Goal: Book appointment/travel/reservation

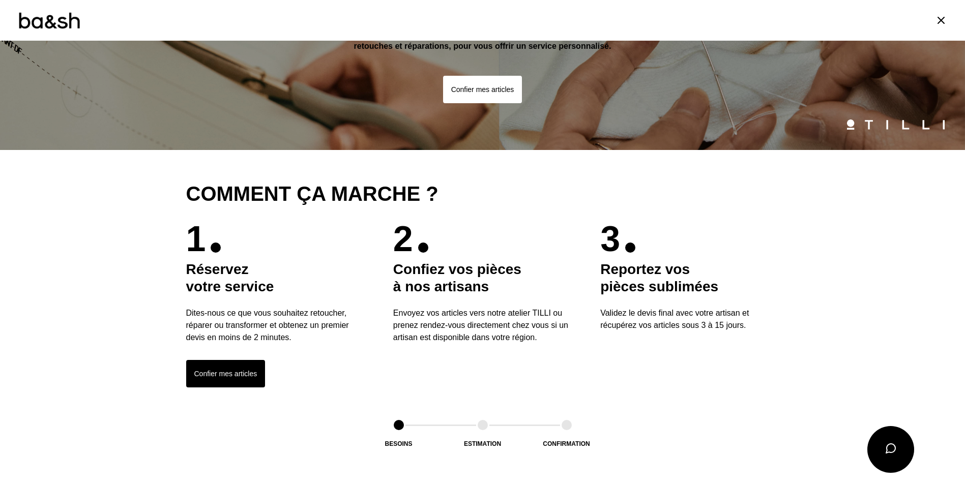
scroll to position [102, 0]
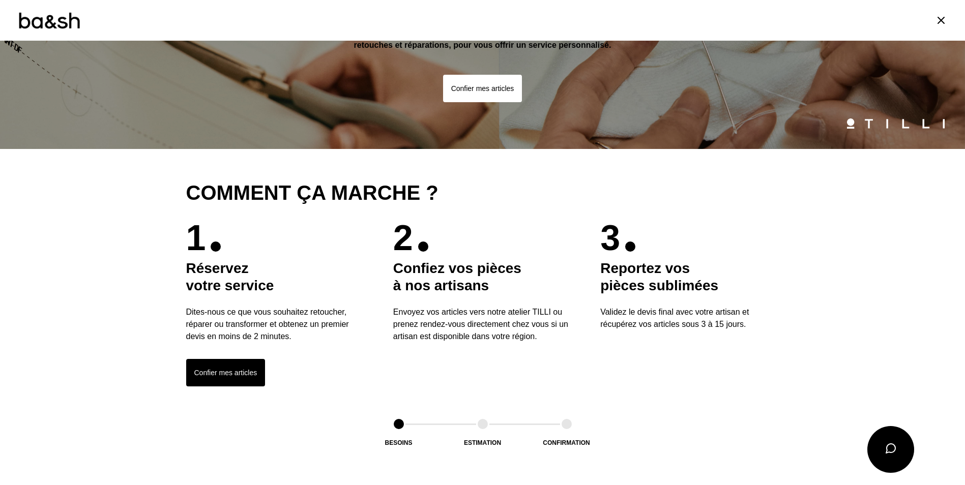
click at [215, 373] on button "Confier mes articles" at bounding box center [225, 372] width 79 height 27
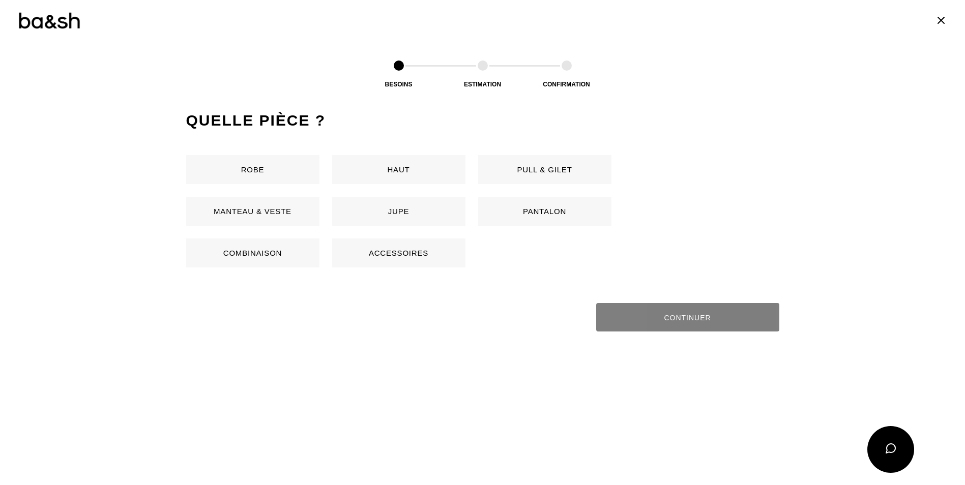
scroll to position [481, 0]
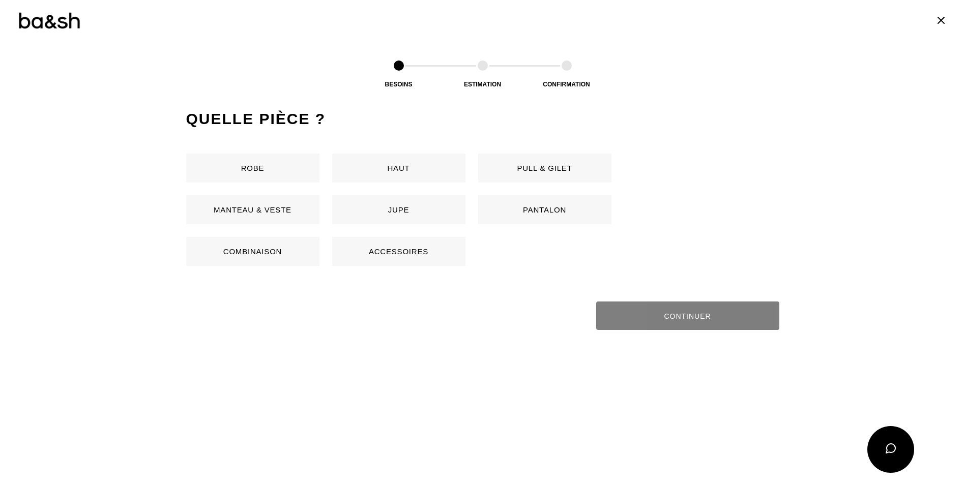
click at [259, 159] on button "Robe" at bounding box center [252, 168] width 133 height 29
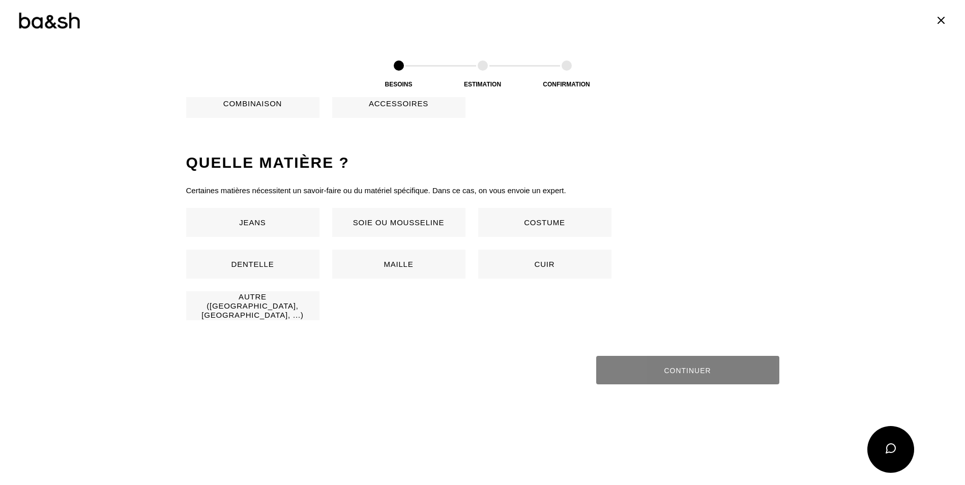
scroll to position [672, 0]
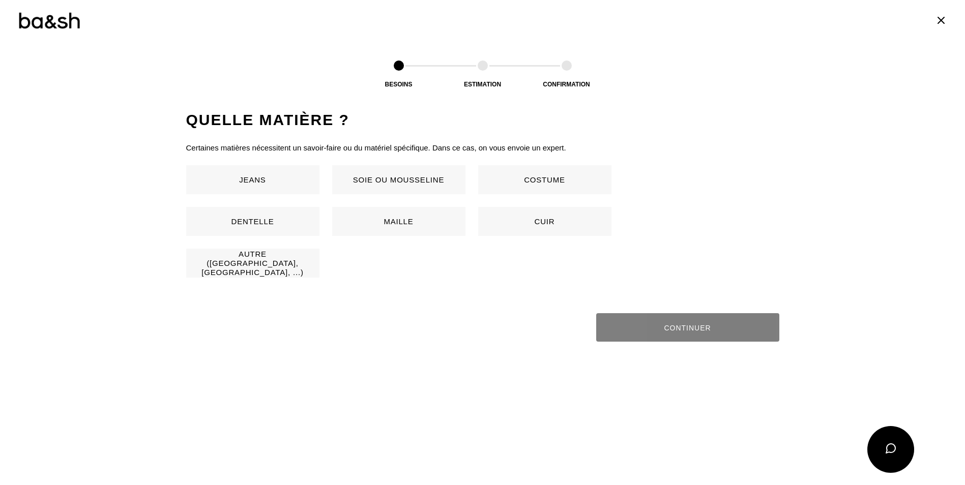
click at [386, 183] on button "Soie ou mousseline" at bounding box center [398, 179] width 133 height 29
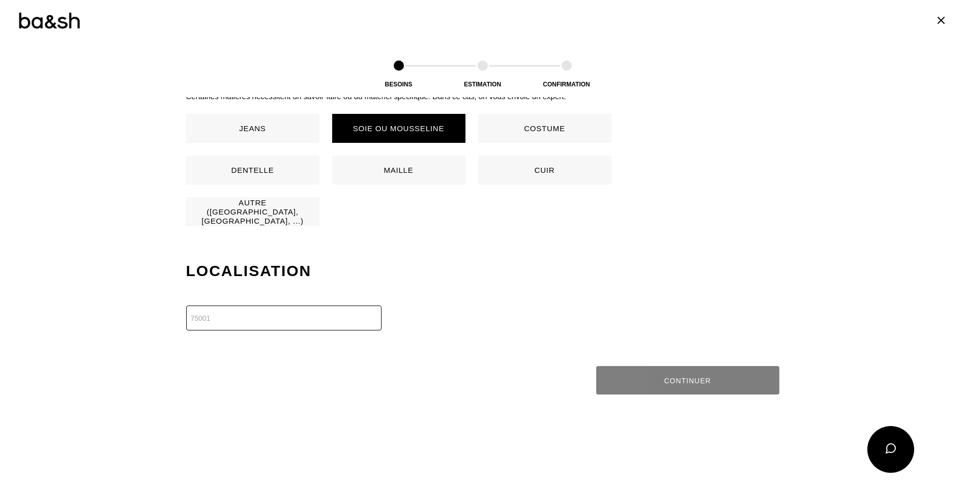
scroll to position [875, 0]
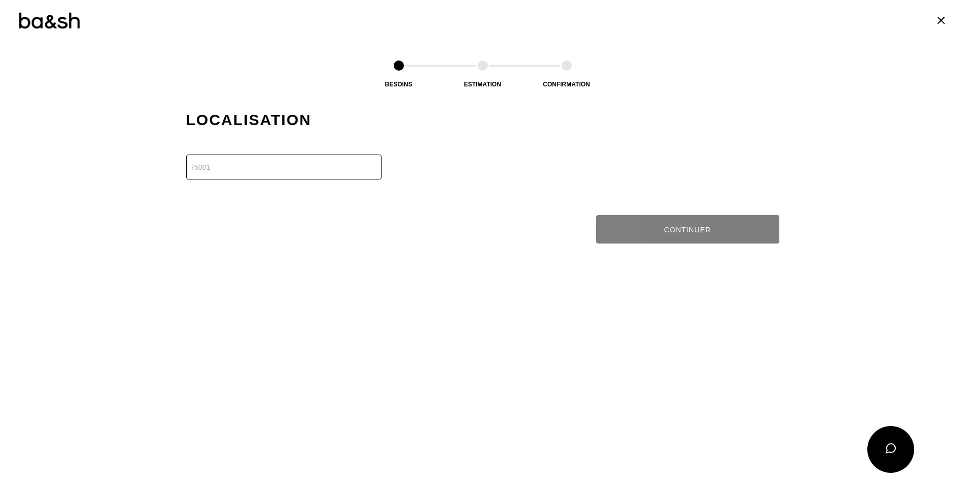
click at [288, 174] on input "number" at bounding box center [283, 167] width 195 height 25
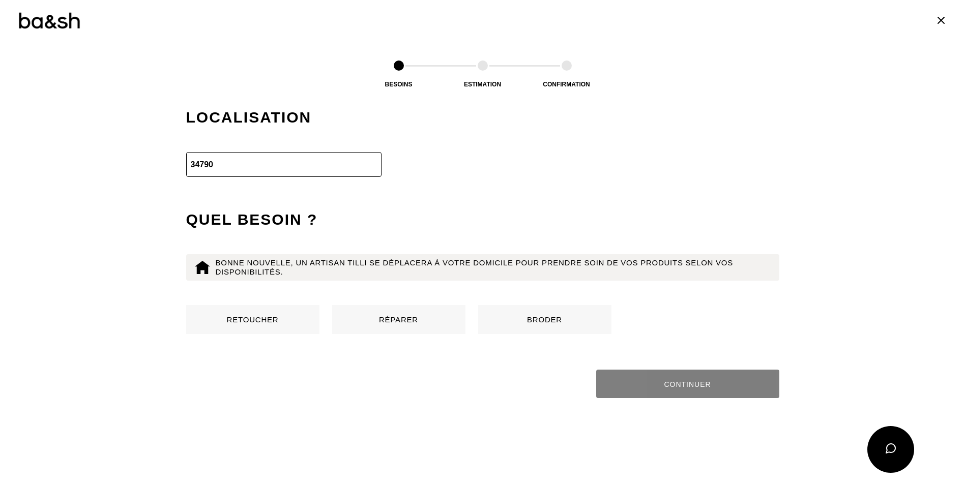
scroll to position [979, 0]
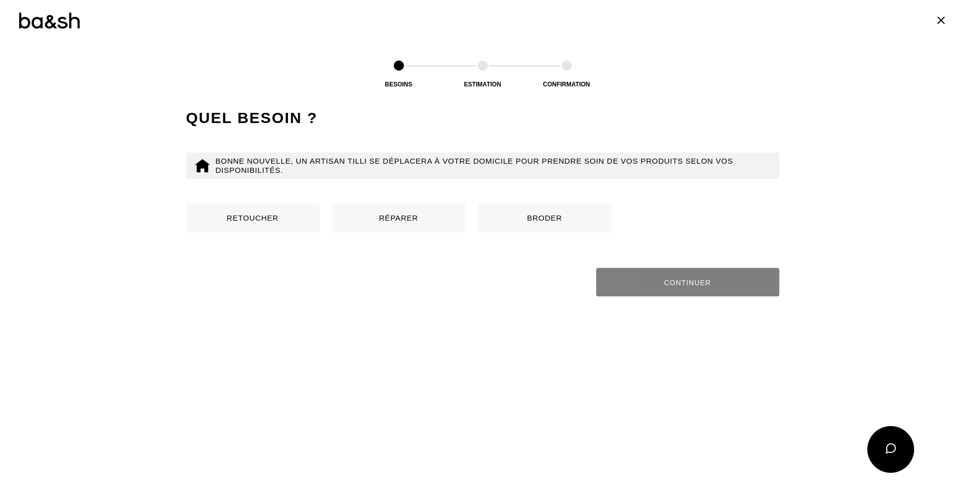
type input "34790"
click at [396, 214] on button "Réparer" at bounding box center [398, 218] width 133 height 29
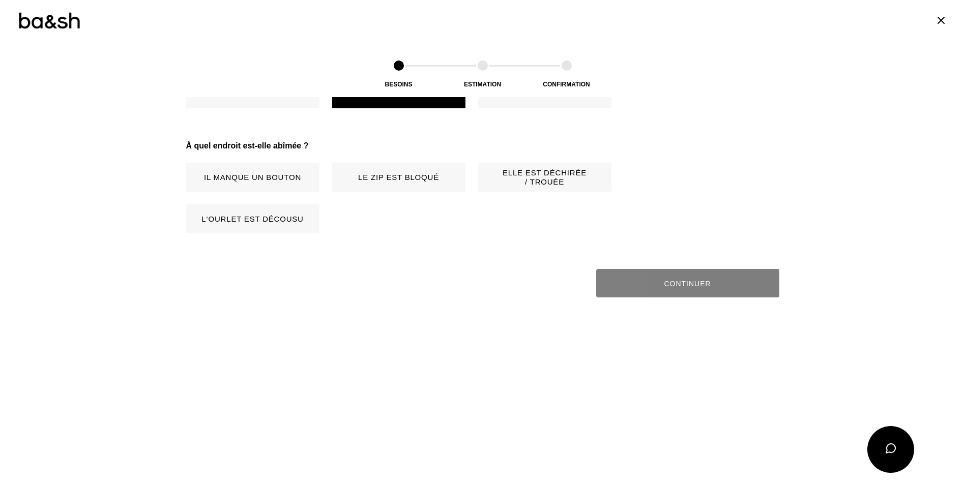
scroll to position [1136, 0]
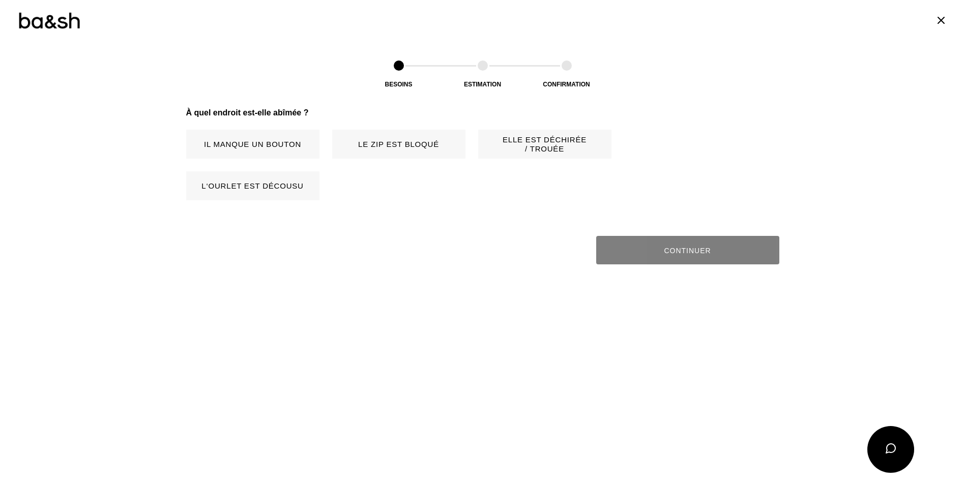
click at [519, 152] on button "Elle est déchirée / trouée" at bounding box center [544, 144] width 133 height 29
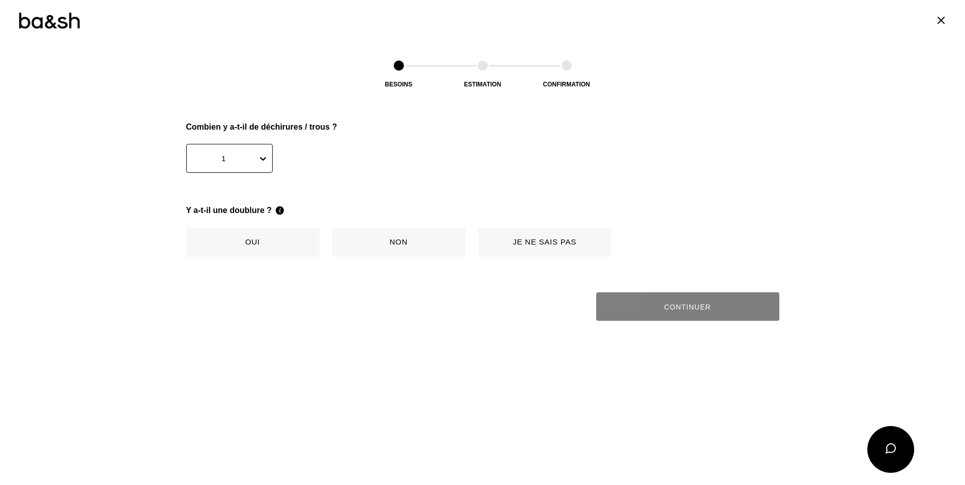
scroll to position [1262, 0]
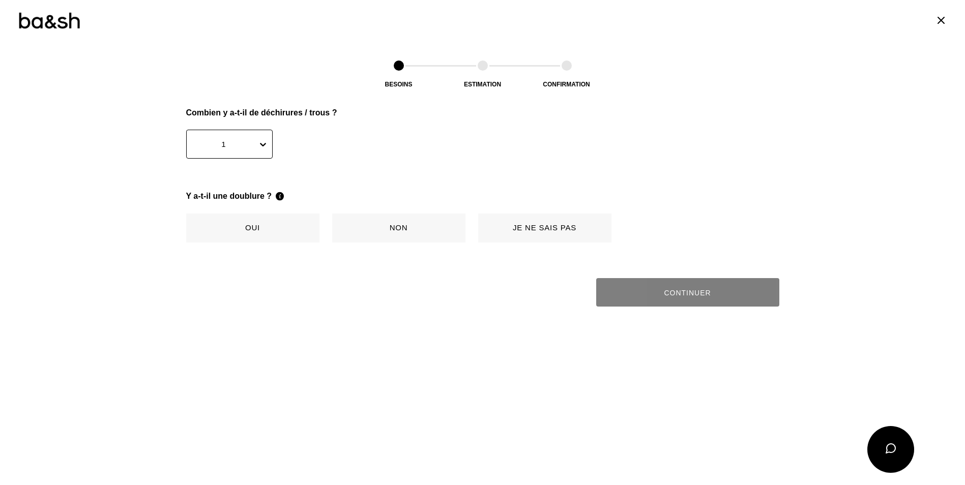
click at [353, 221] on button "Non" at bounding box center [398, 228] width 133 height 29
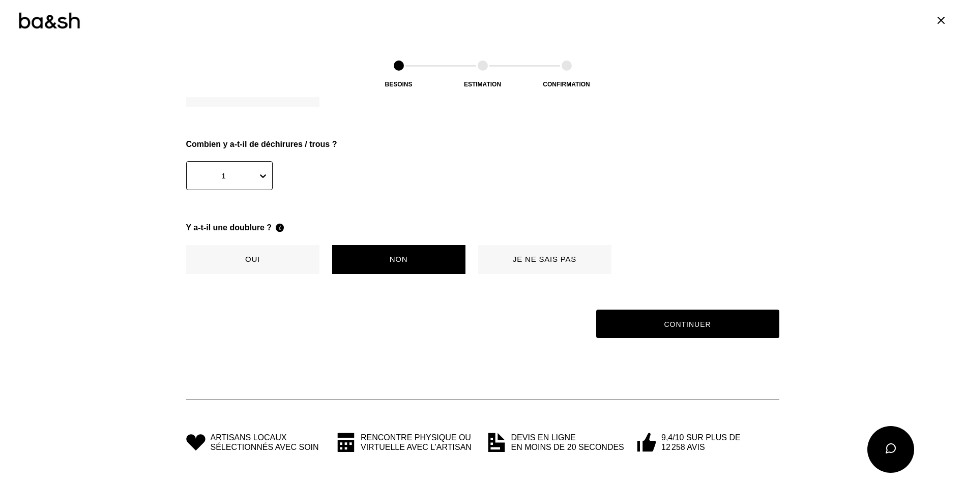
scroll to position [1230, 0]
click at [708, 331] on button "Continuer" at bounding box center [687, 324] width 189 height 30
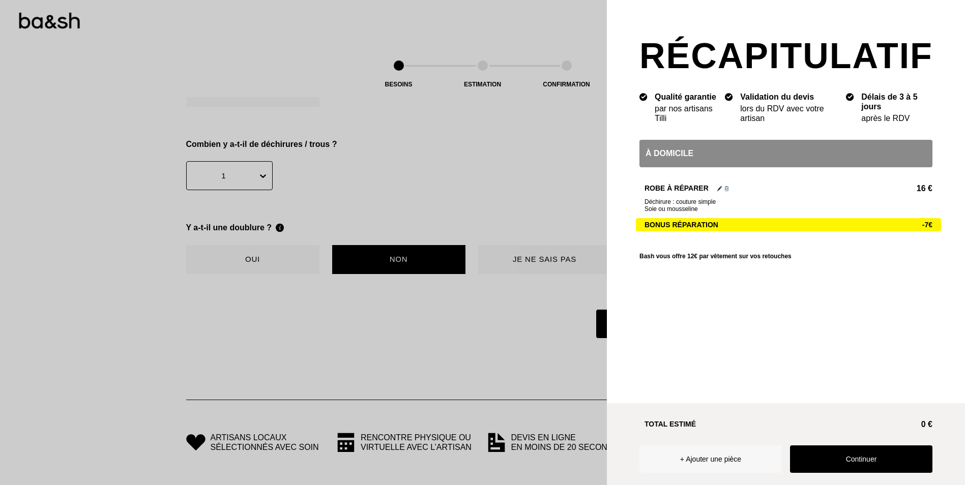
click at [869, 455] on button "Continuer" at bounding box center [861, 459] width 142 height 27
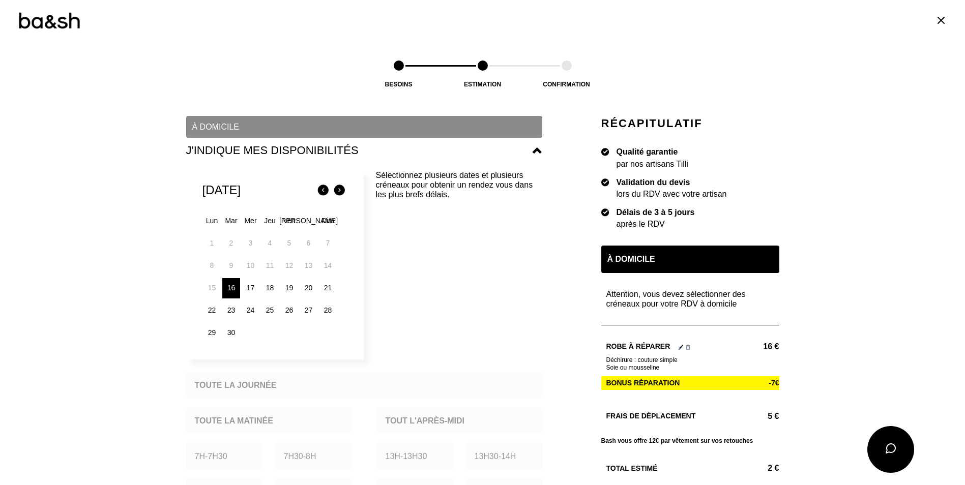
scroll to position [102, 0]
click at [248, 288] on div "17" at bounding box center [251, 288] width 18 height 20
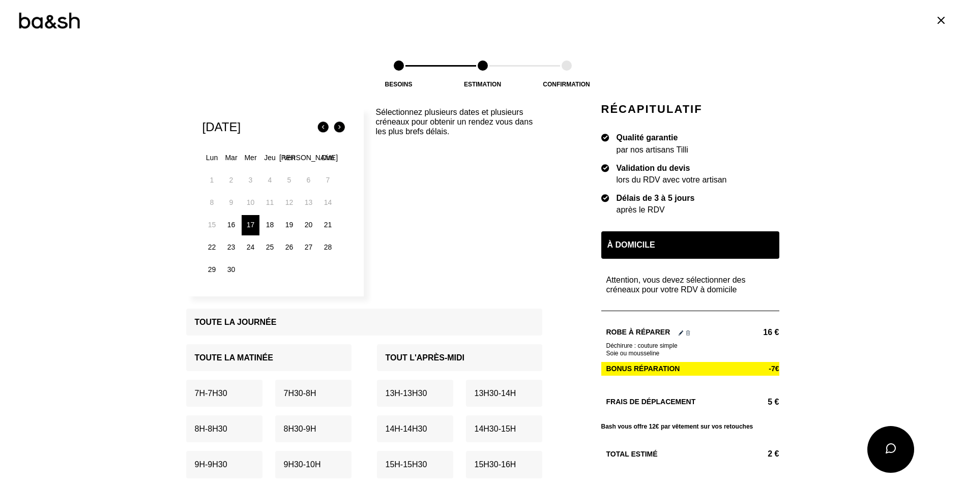
scroll to position [204, 0]
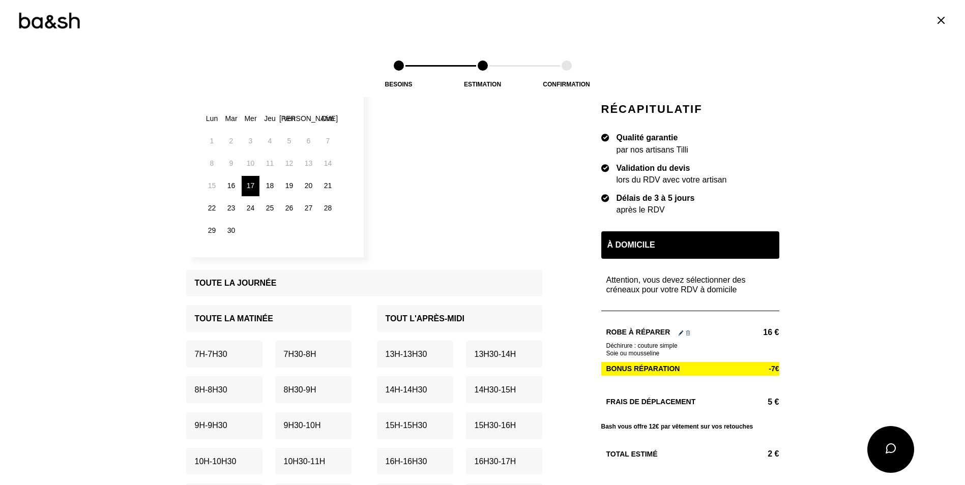
click at [266, 322] on p "Toute la matinée" at bounding box center [234, 319] width 78 height 10
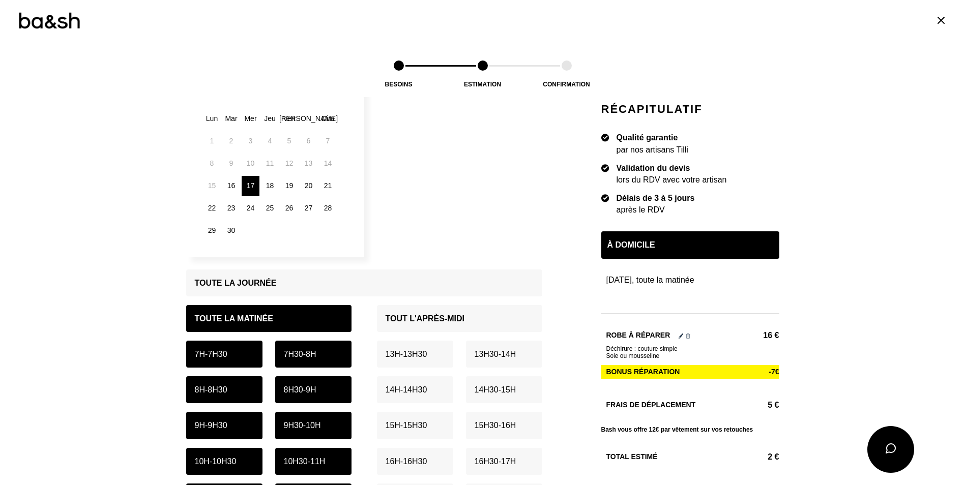
click at [425, 320] on p "Tout l'après-midi" at bounding box center [425, 319] width 79 height 10
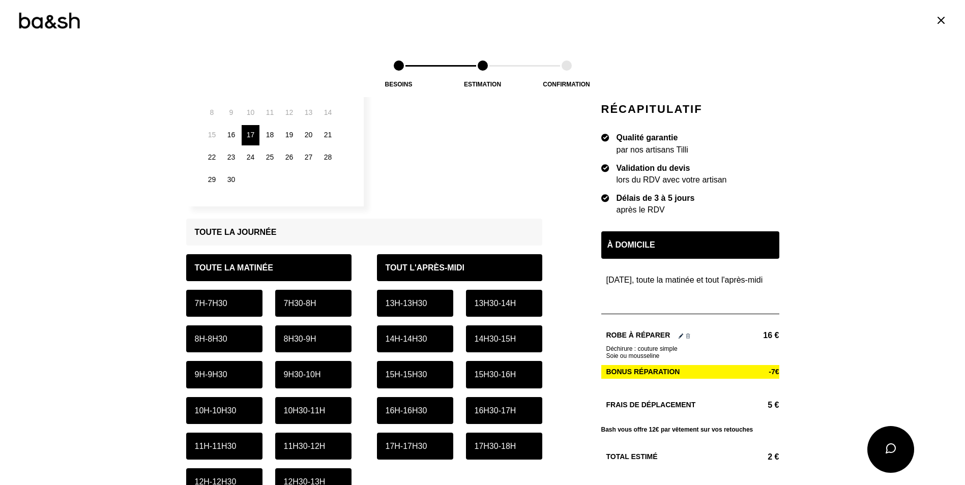
scroll to position [305, 0]
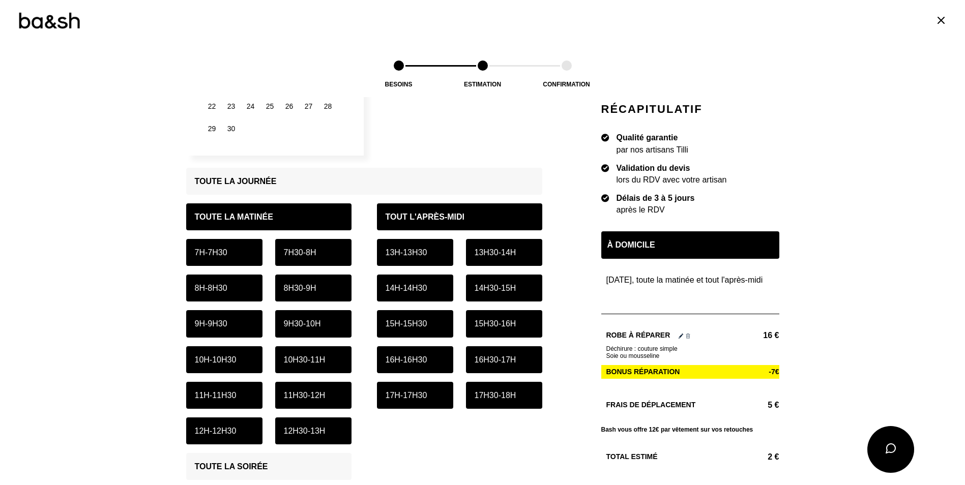
click at [312, 396] on p "11h30 - 12h" at bounding box center [305, 396] width 42 height 10
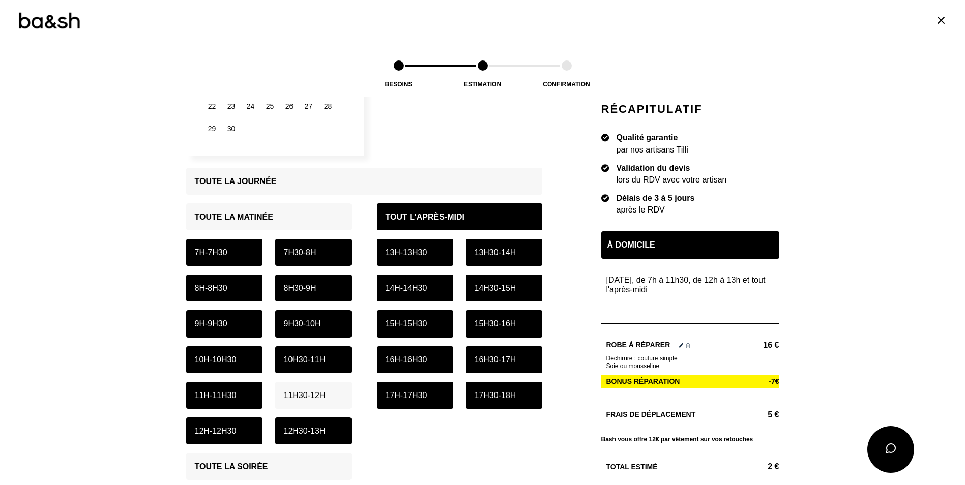
drag, startPoint x: 220, startPoint y: 428, endPoint x: 221, endPoint y: 422, distance: 6.7
click at [221, 428] on p "12h - 12h30" at bounding box center [216, 431] width 42 height 10
click at [212, 259] on div "7h - 7h30" at bounding box center [224, 252] width 76 height 27
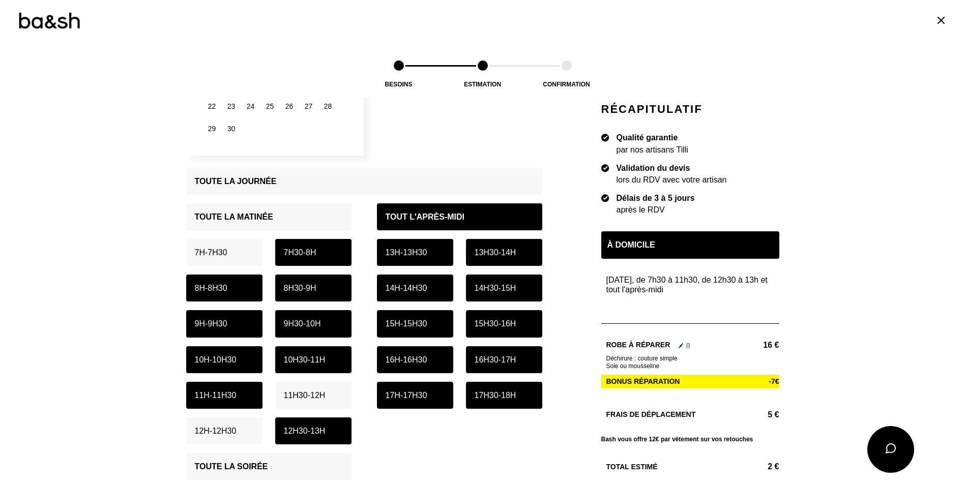
click at [298, 252] on p "7h30 - 8h" at bounding box center [300, 253] width 33 height 10
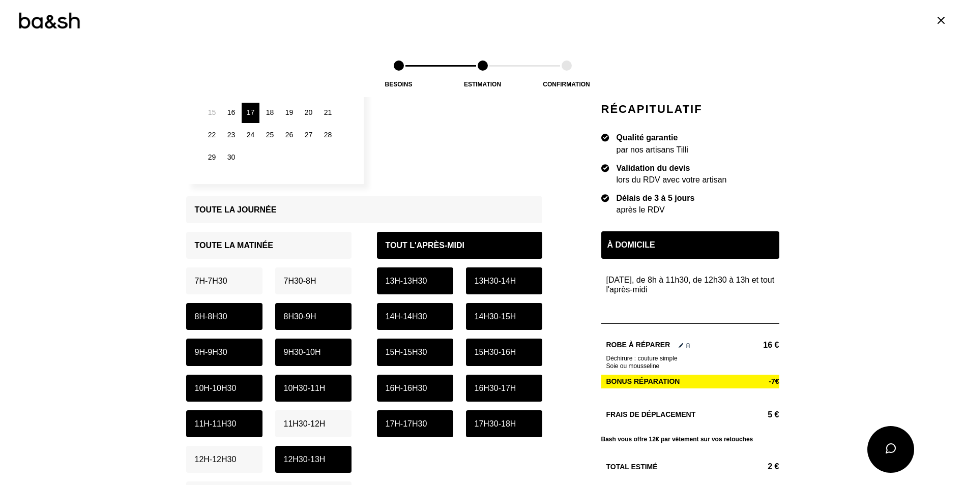
scroll to position [254, 0]
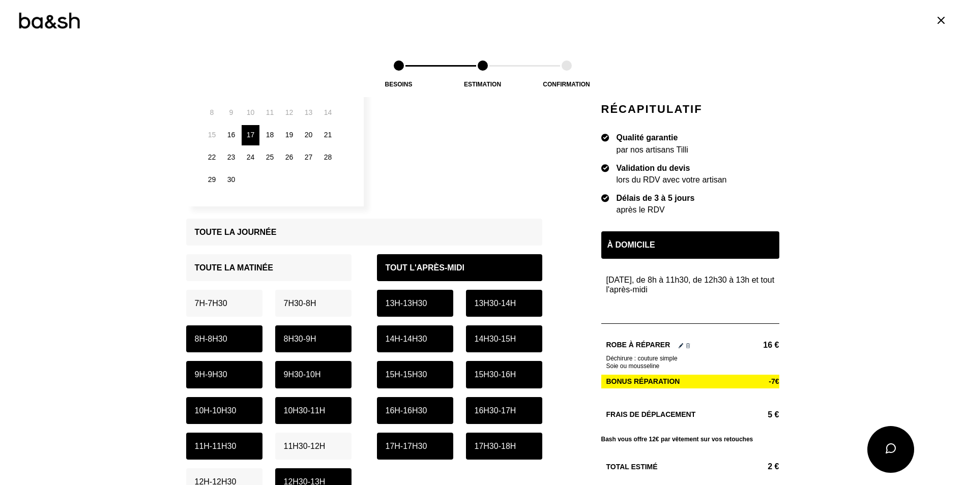
click at [390, 304] on p "13h - 13h30" at bounding box center [407, 304] width 42 height 10
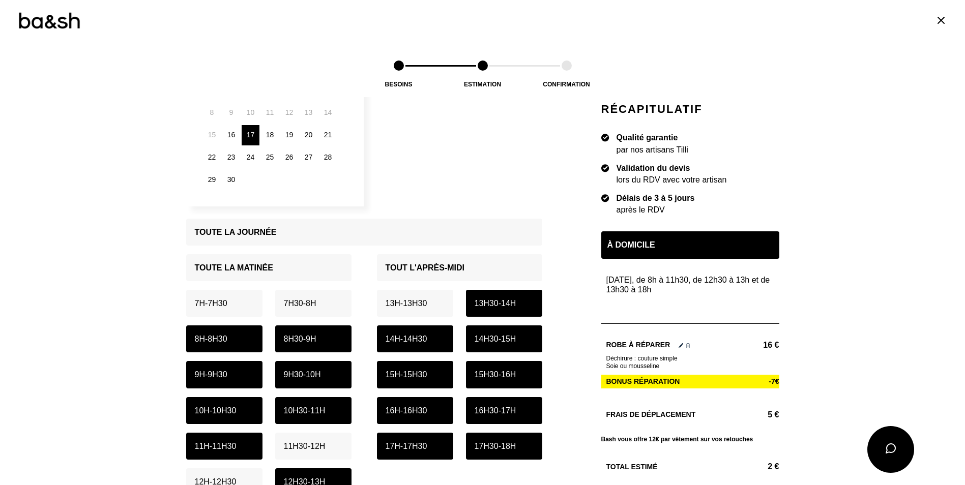
click at [483, 305] on p "13h30 - 14h" at bounding box center [496, 304] width 42 height 10
click at [395, 336] on p "14h - 14h30" at bounding box center [407, 339] width 42 height 10
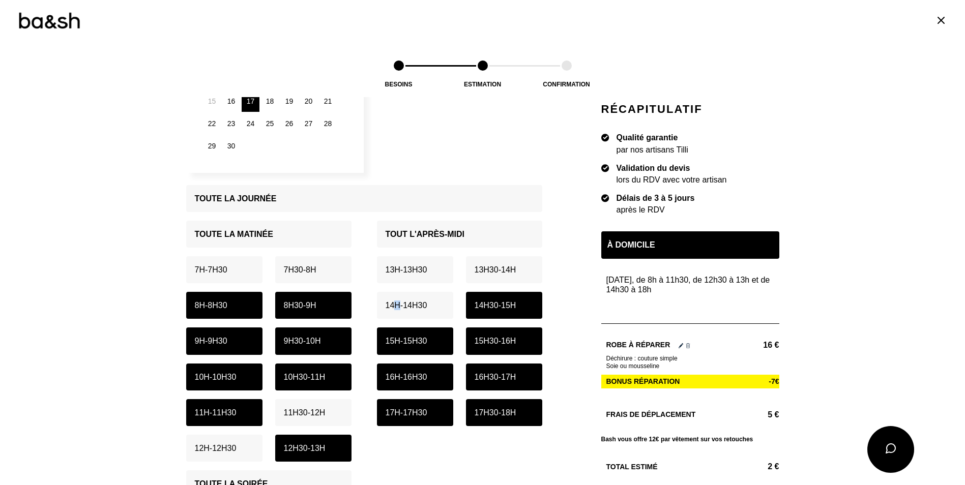
scroll to position [356, 0]
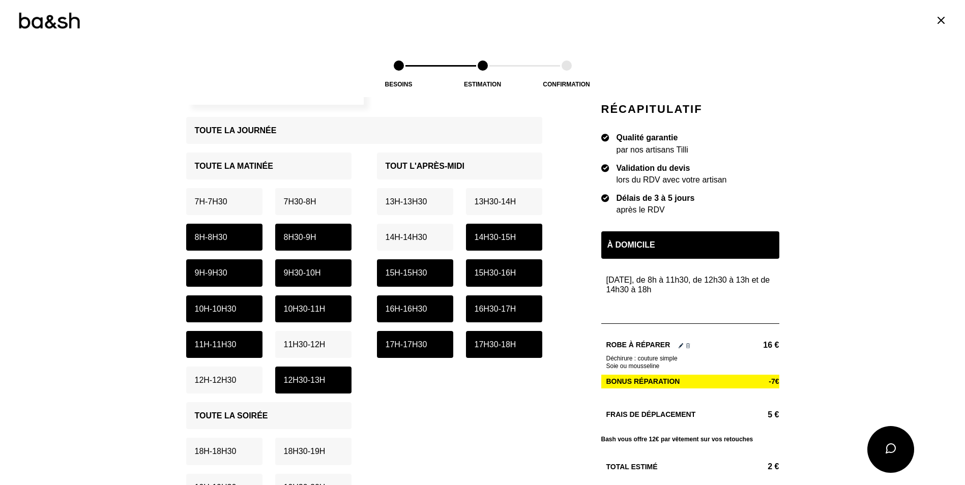
click at [492, 345] on p "17h30 - 18h" at bounding box center [496, 345] width 42 height 10
click at [426, 343] on p "17h - 17h30" at bounding box center [407, 345] width 42 height 10
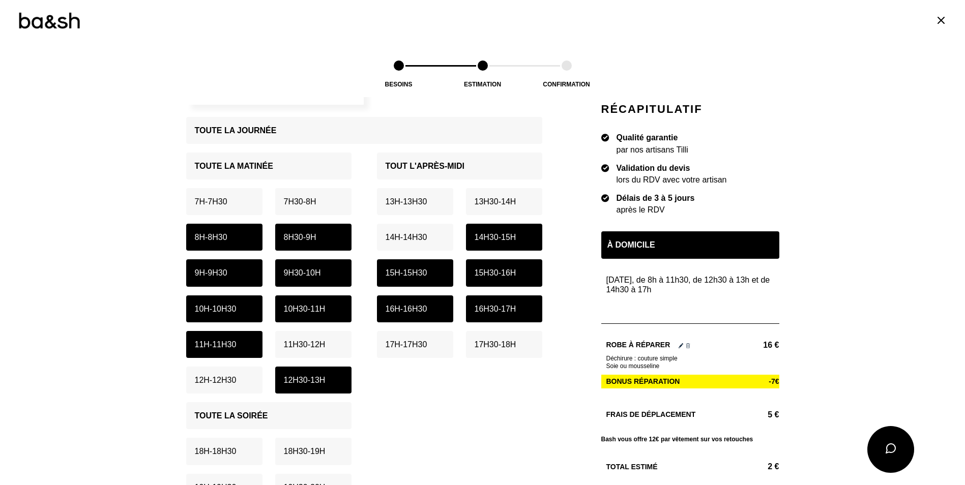
click at [321, 375] on div "12h30 - 13h" at bounding box center [313, 380] width 76 height 27
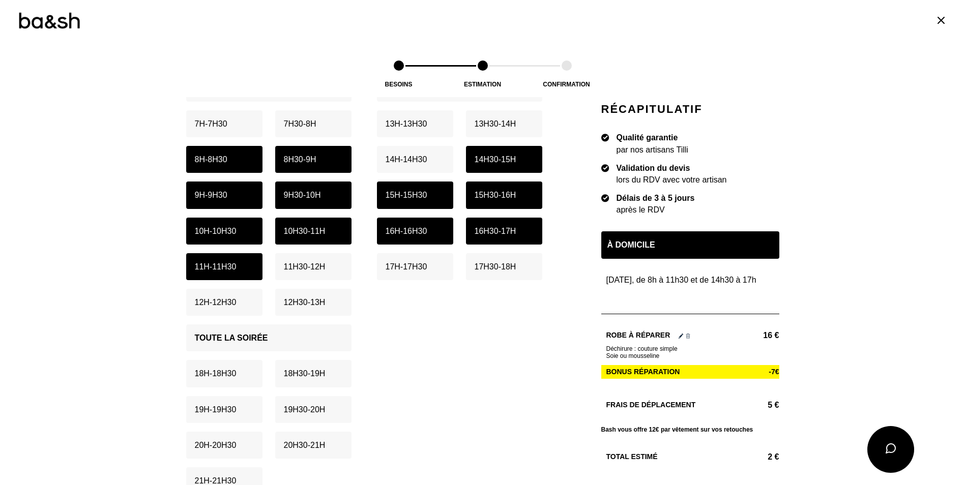
scroll to position [458, 0]
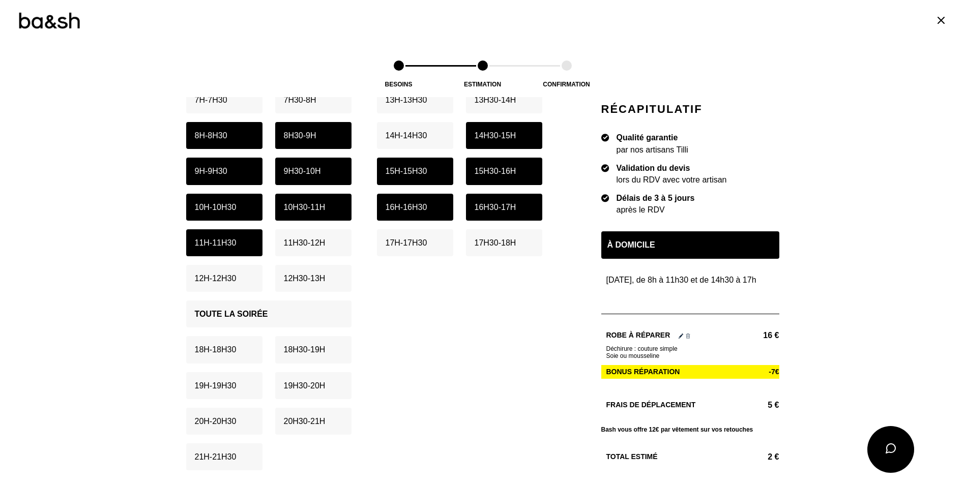
click at [269, 319] on div "Toute la soirée" at bounding box center [268, 314] width 165 height 27
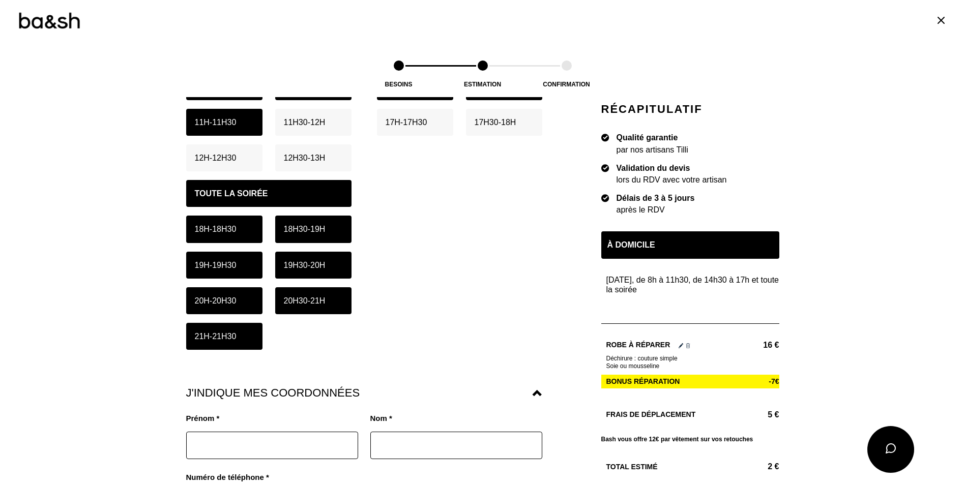
scroll to position [611, 0]
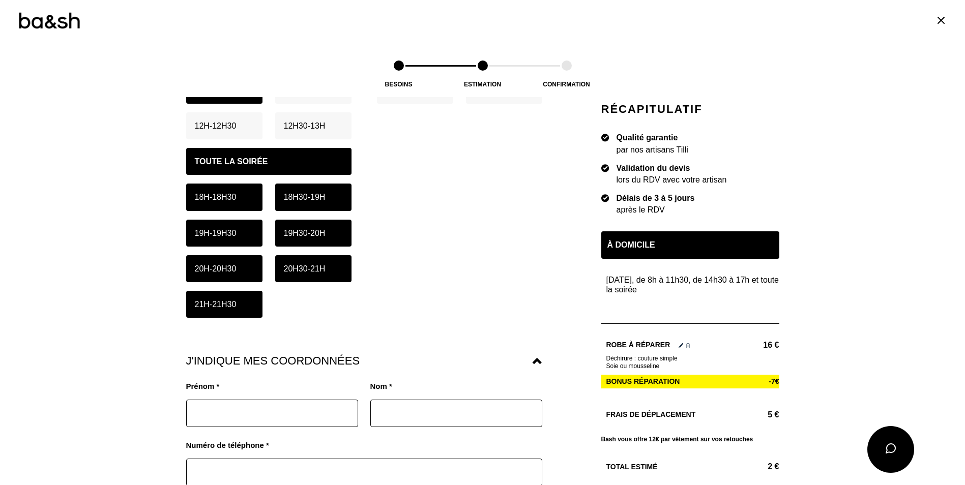
click at [292, 410] on input "text" at bounding box center [272, 413] width 172 height 27
type input "[PERSON_NAME]"
type input "0684569615"
type input "[EMAIL_ADDRESS][DOMAIN_NAME]"
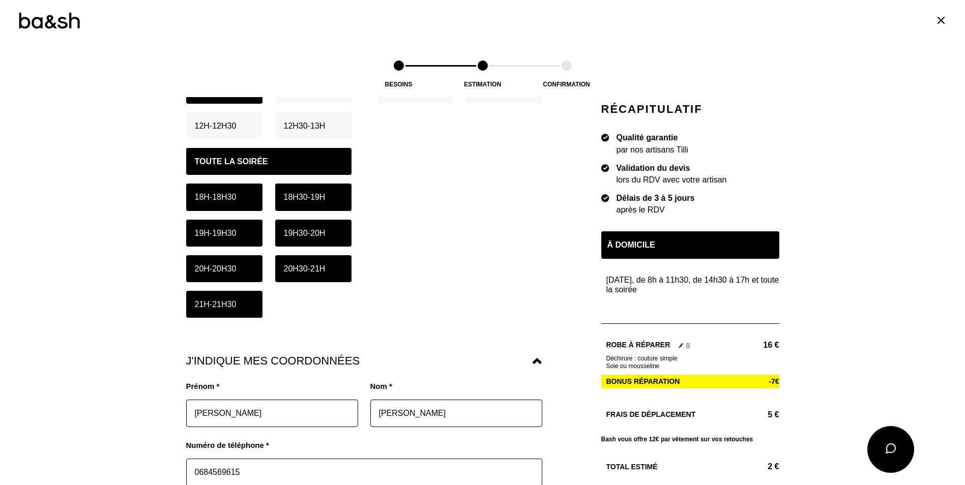
type input "34080"
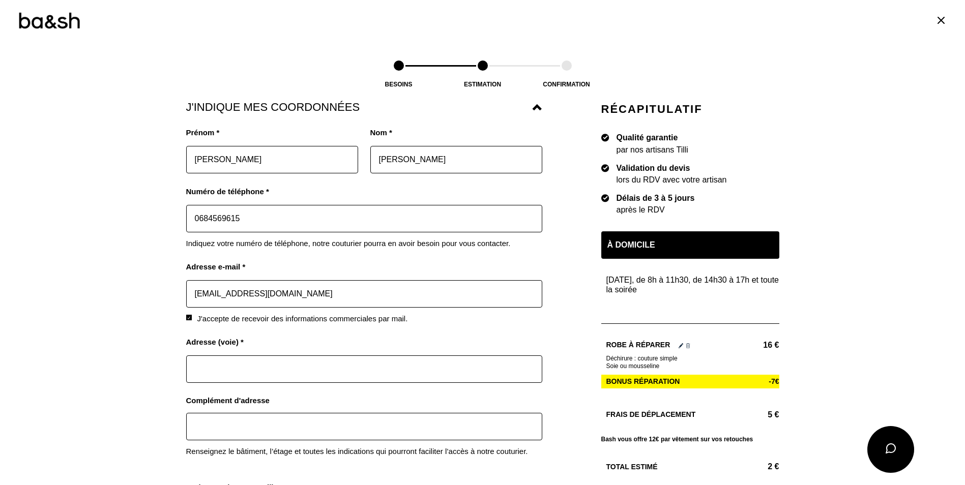
scroll to position [865, 0]
click at [288, 374] on input "text" at bounding box center [364, 368] width 356 height 27
type input "[STREET_ADDRESS]"
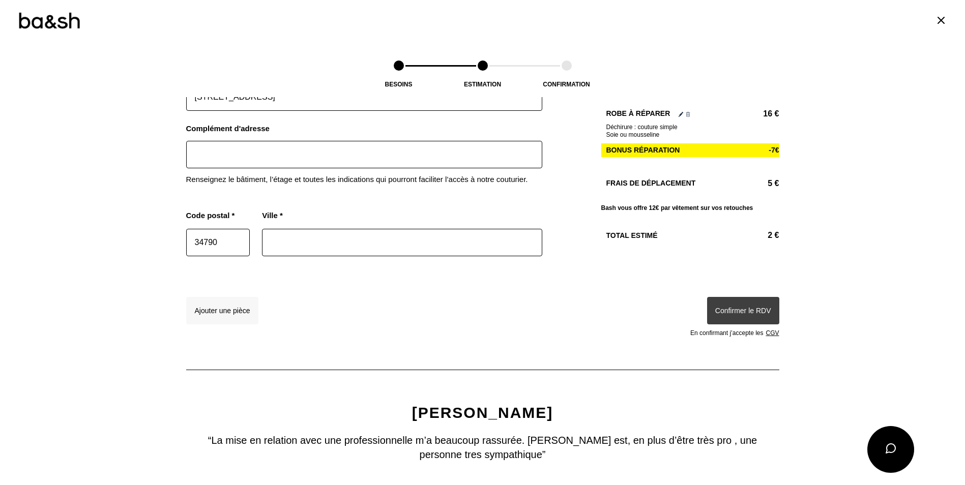
type input "34790"
type input "Grabels"
click at [336, 316] on div "Ajouter une pièce Confirmer le RDV En confirmant j’accepte les CGV" at bounding box center [482, 317] width 593 height 40
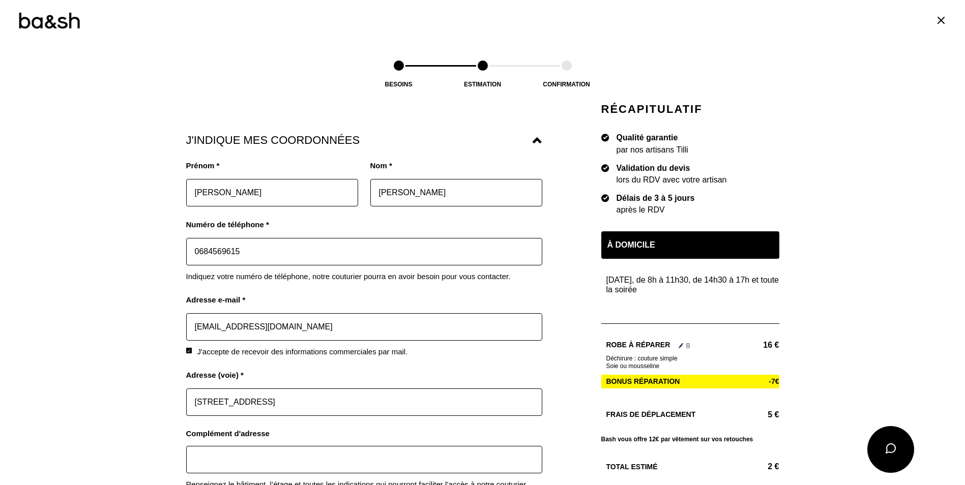
scroll to position [1149, 0]
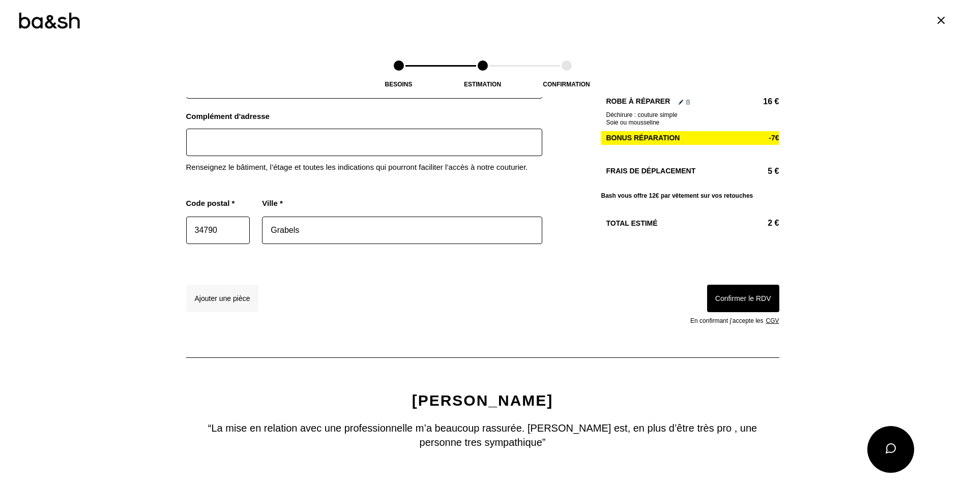
click at [736, 306] on button "Confirmer le RDV" at bounding box center [743, 298] width 72 height 27
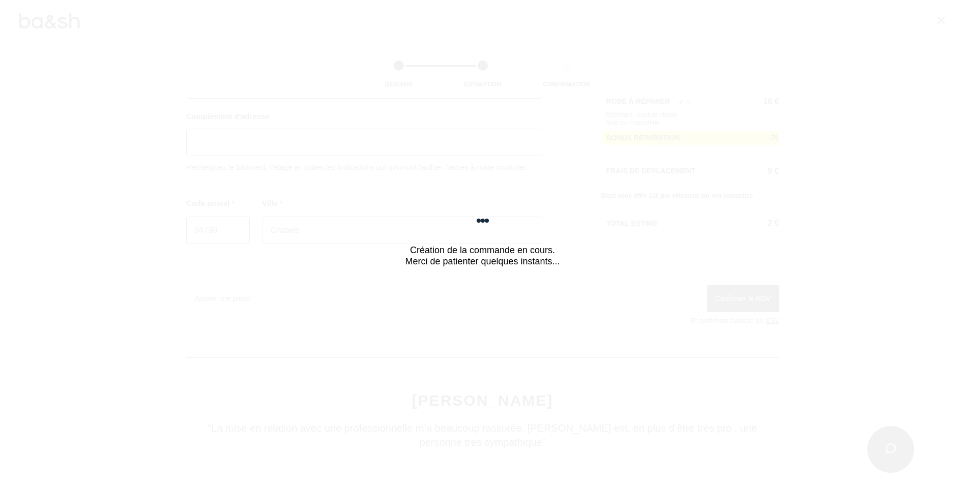
scroll to position [0, 0]
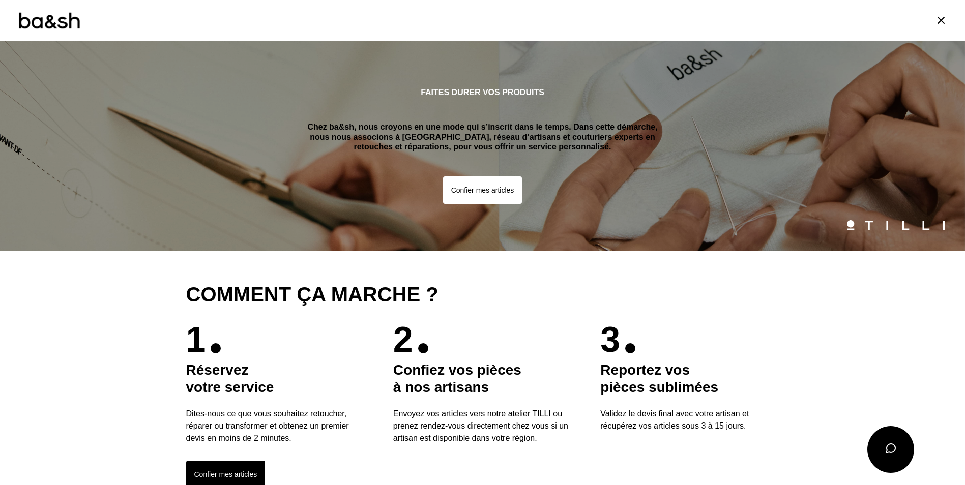
scroll to position [673, 0]
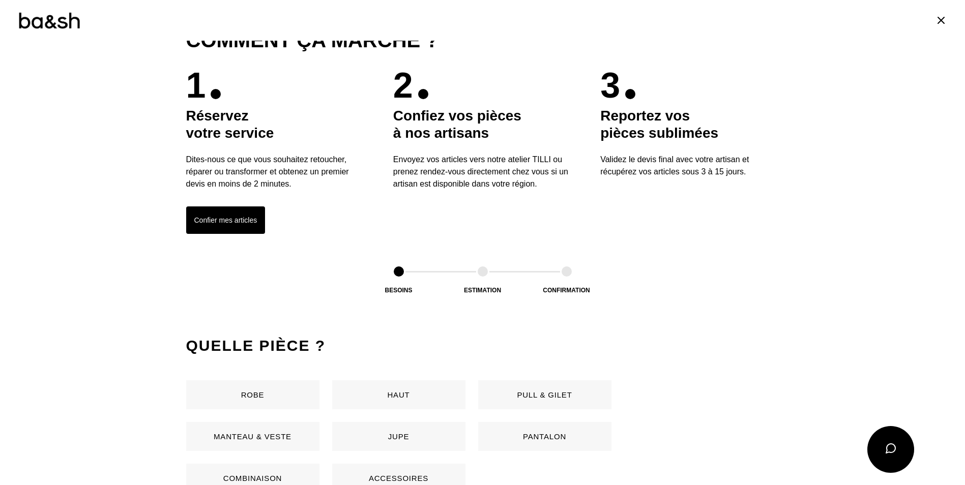
click at [205, 223] on button "Confier mes articles" at bounding box center [225, 220] width 79 height 27
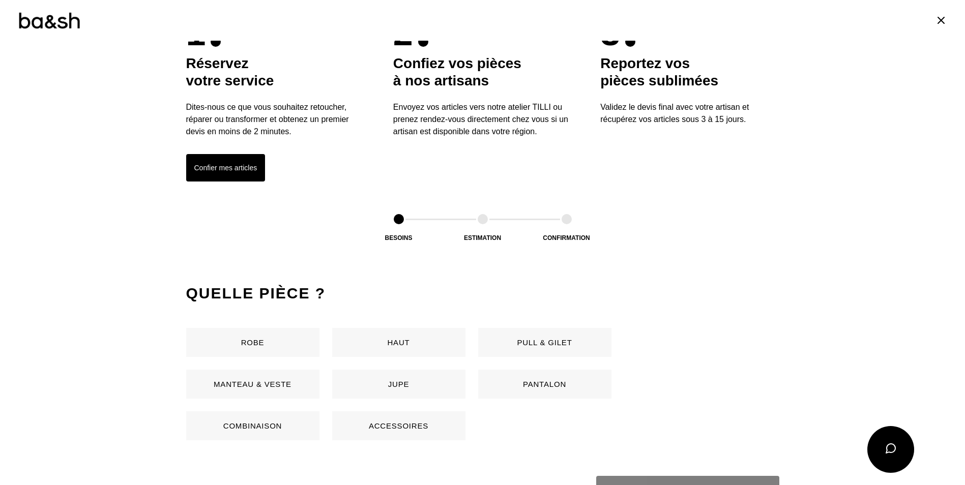
scroll to position [481, 0]
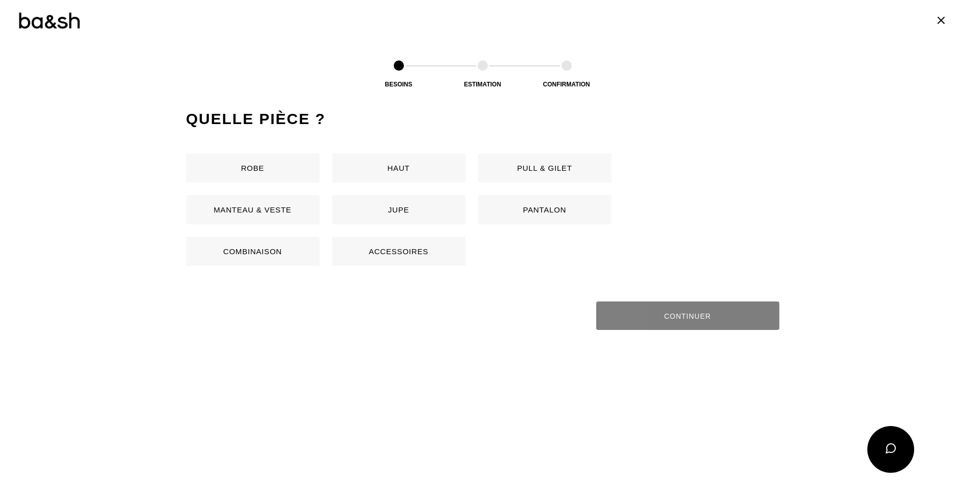
click at [253, 169] on button "Robe" at bounding box center [252, 168] width 133 height 29
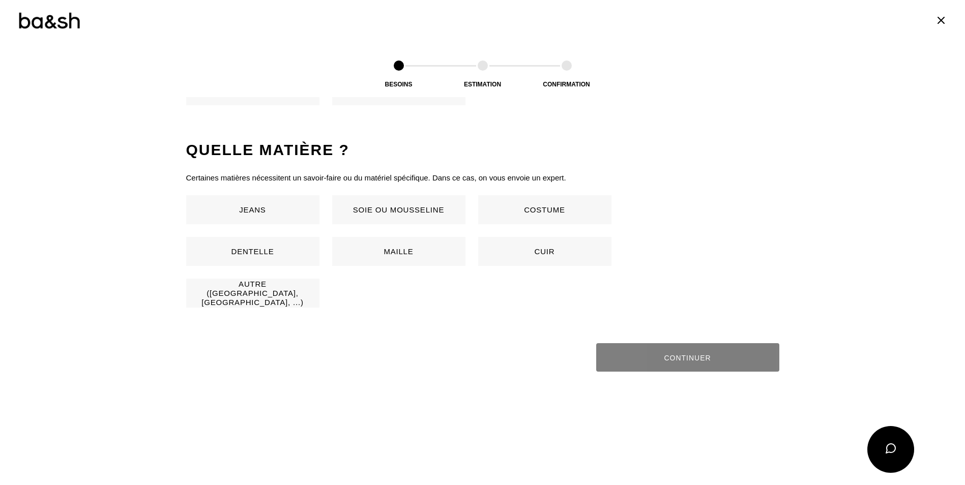
scroll to position [672, 0]
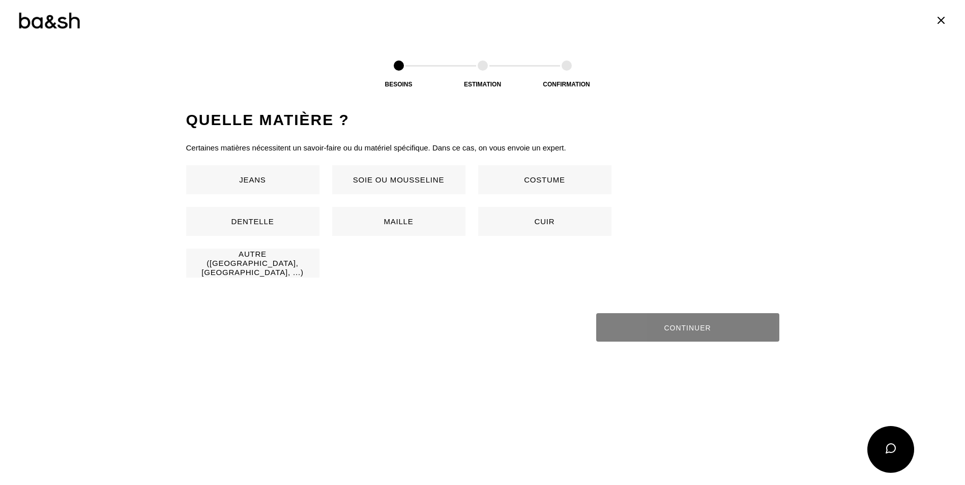
click at [370, 182] on button "Soie ou mousseline" at bounding box center [398, 179] width 133 height 29
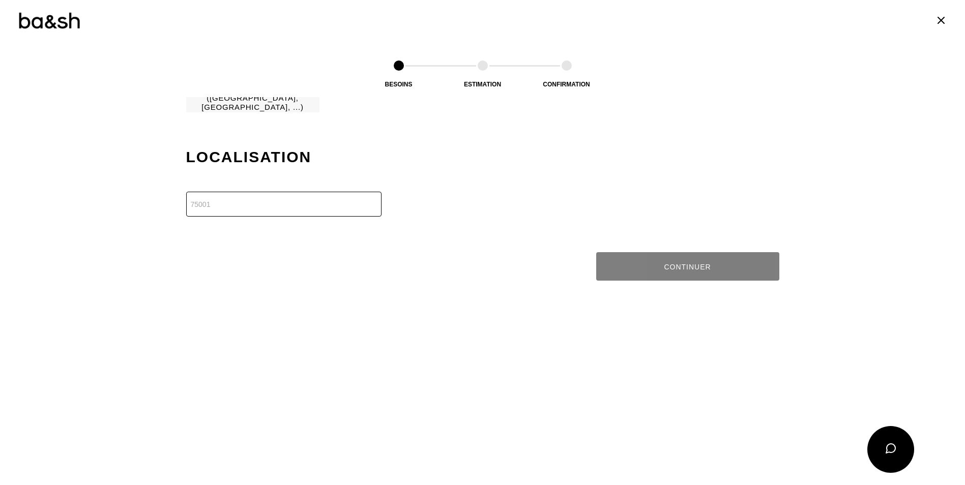
scroll to position [875, 0]
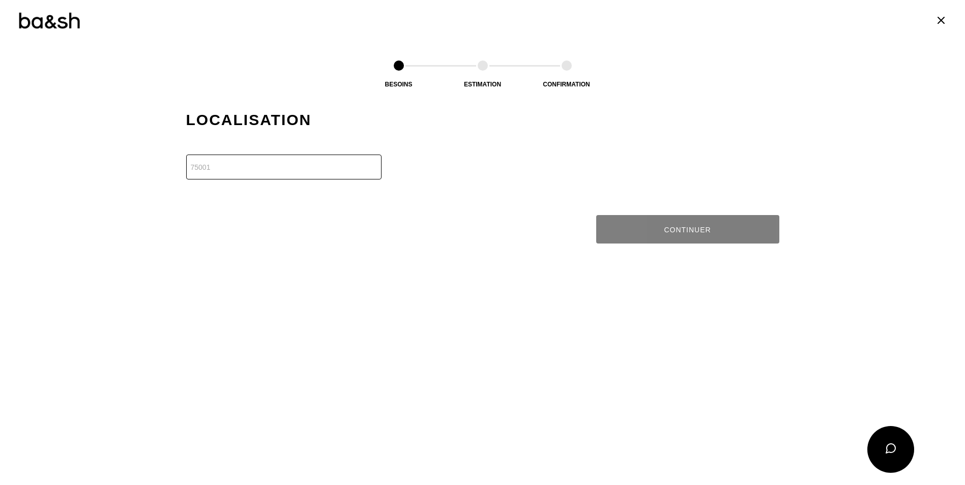
click at [269, 168] on input "number" at bounding box center [283, 167] width 195 height 25
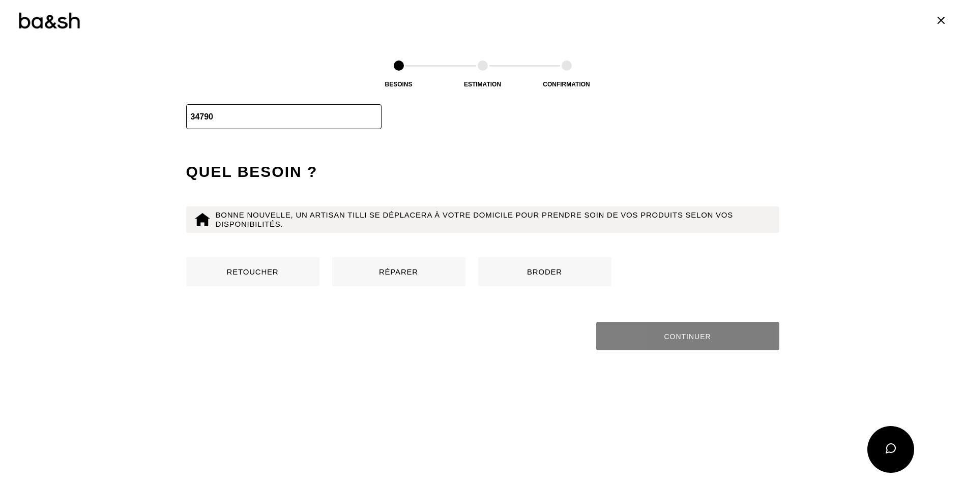
scroll to position [979, 0]
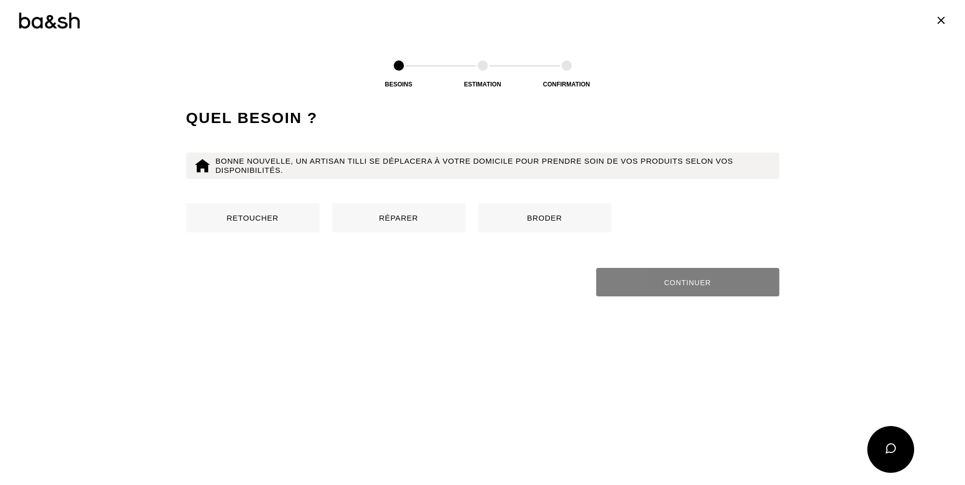
type input "34790"
click at [400, 219] on button "Réparer" at bounding box center [398, 218] width 133 height 29
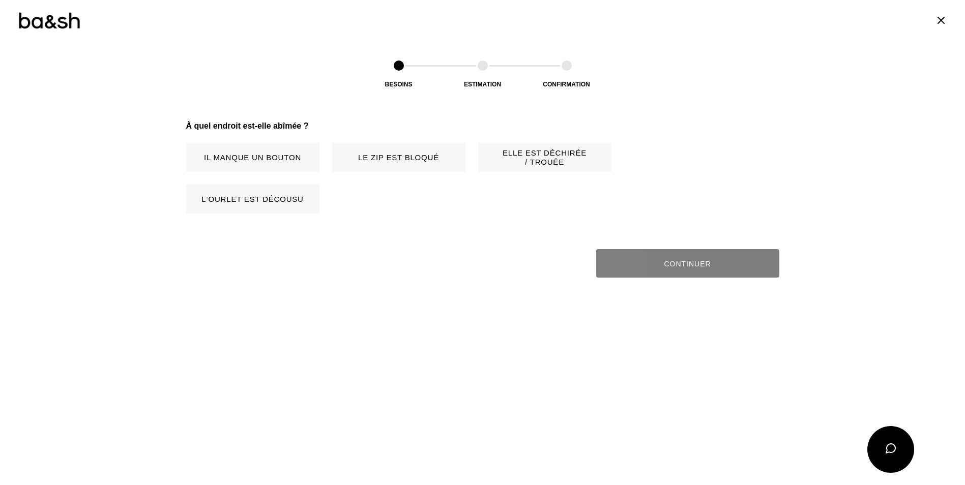
scroll to position [1136, 0]
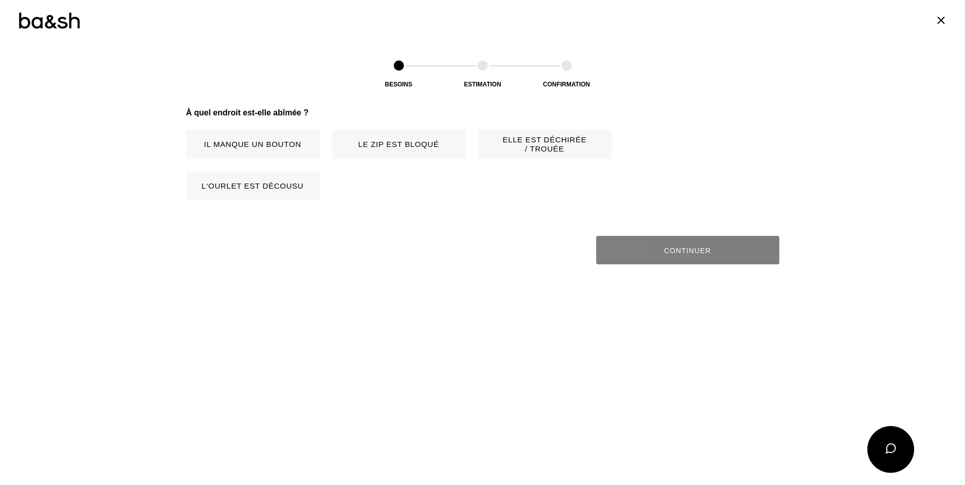
click at [510, 142] on button "Elle est déchirée / trouée" at bounding box center [544, 144] width 133 height 29
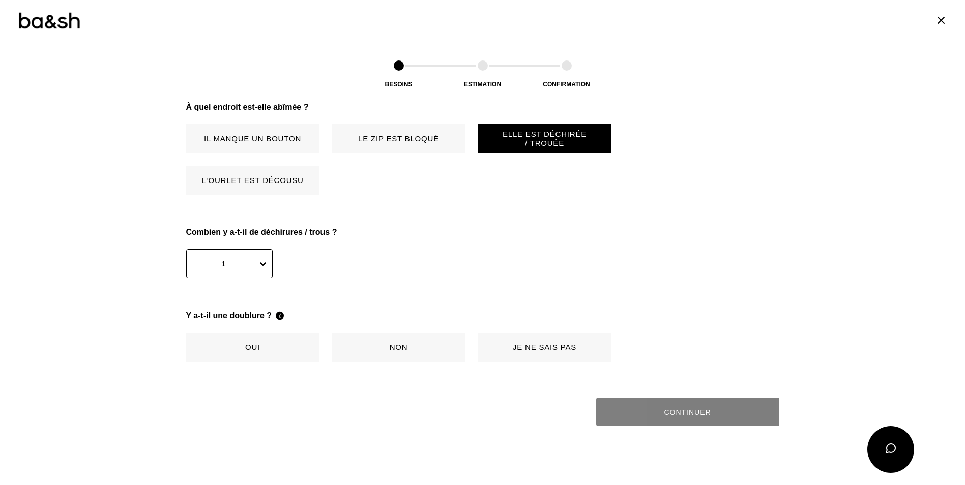
scroll to position [1160, 0]
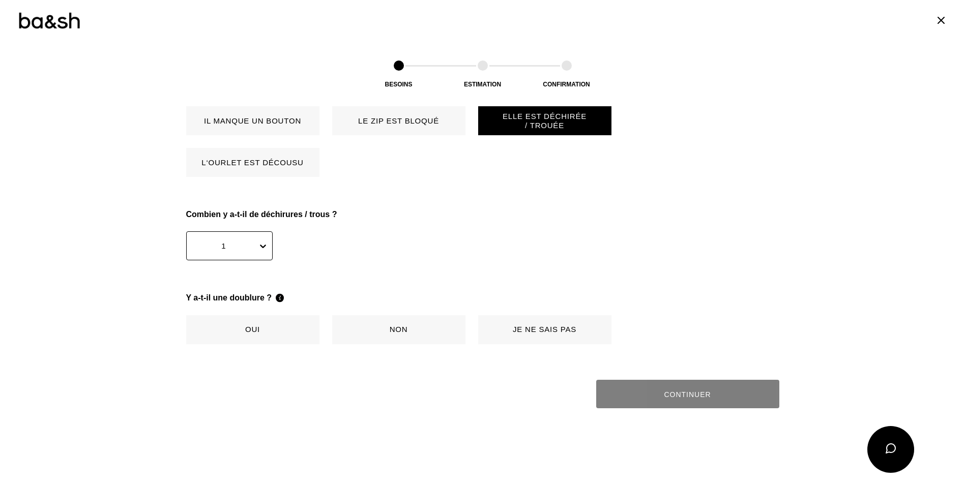
click at [404, 327] on button "Non" at bounding box center [398, 330] width 133 height 29
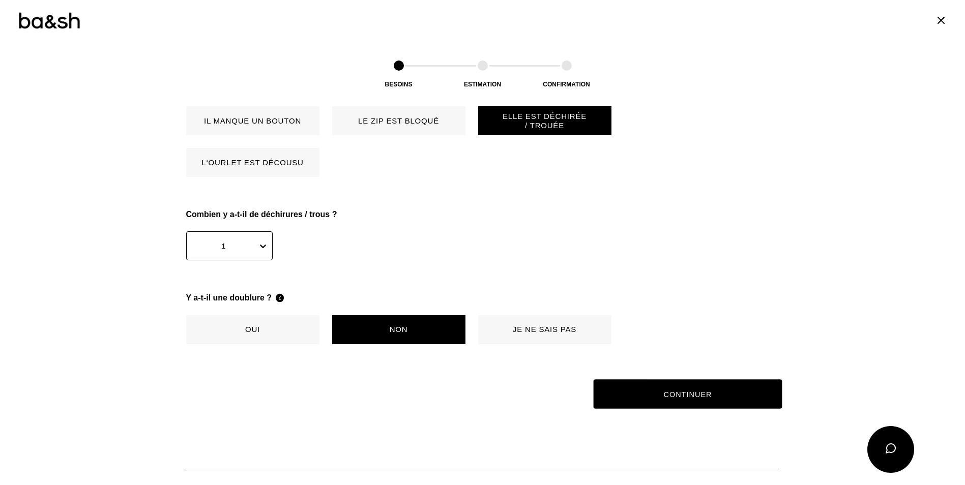
click at [659, 393] on button "Continuer" at bounding box center [687, 395] width 189 height 30
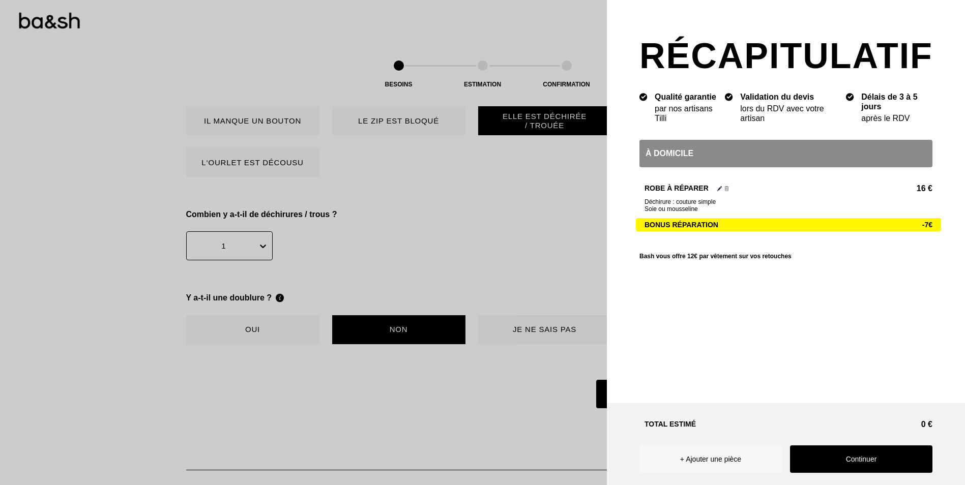
click at [861, 449] on button "Continuer" at bounding box center [861, 459] width 142 height 27
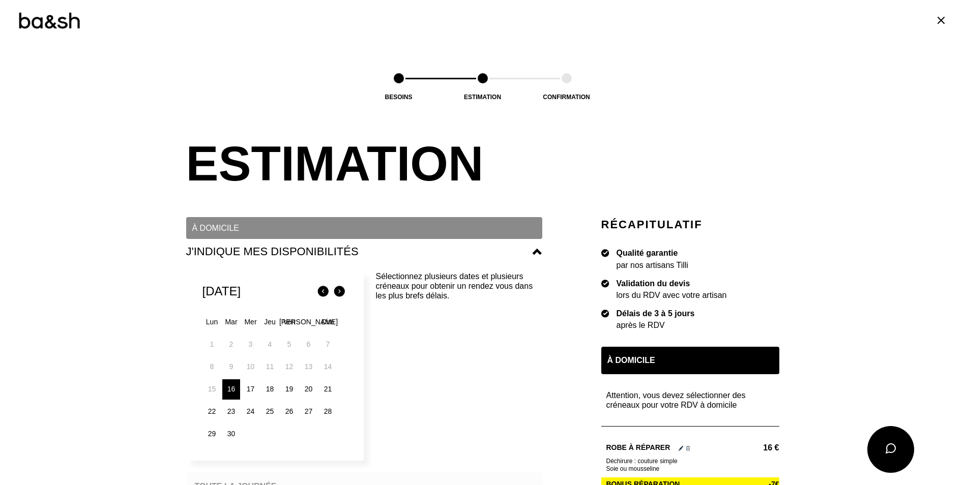
scroll to position [51, 0]
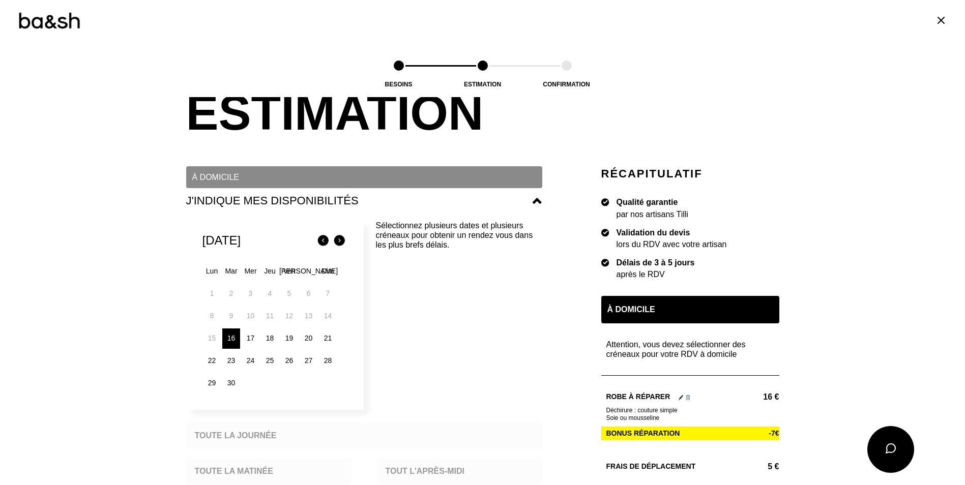
click at [228, 362] on div "23" at bounding box center [231, 361] width 18 height 20
click at [245, 363] on div "24" at bounding box center [251, 361] width 18 height 20
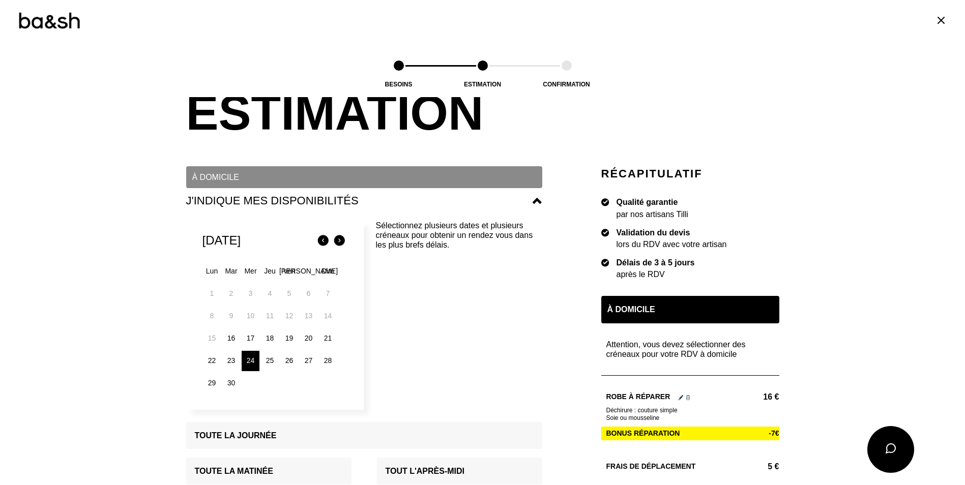
click at [225, 357] on div "23" at bounding box center [231, 361] width 18 height 20
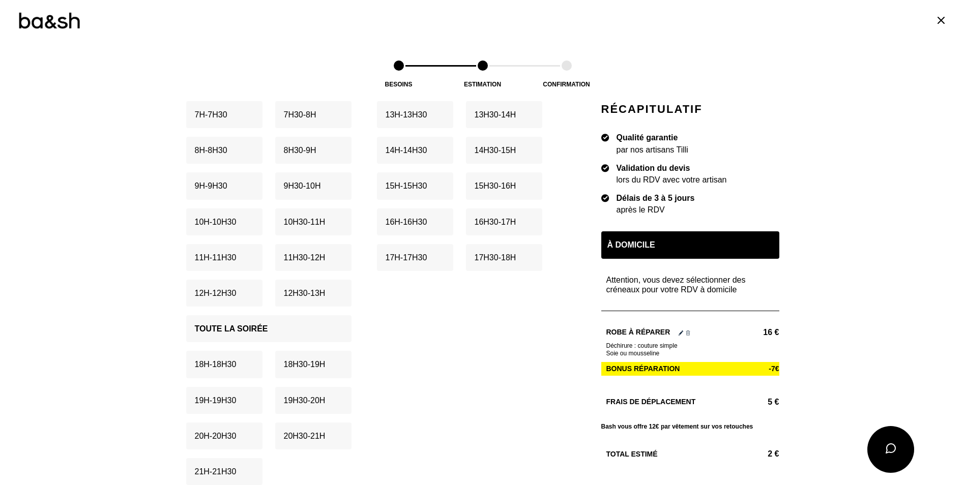
scroll to position [458, 0]
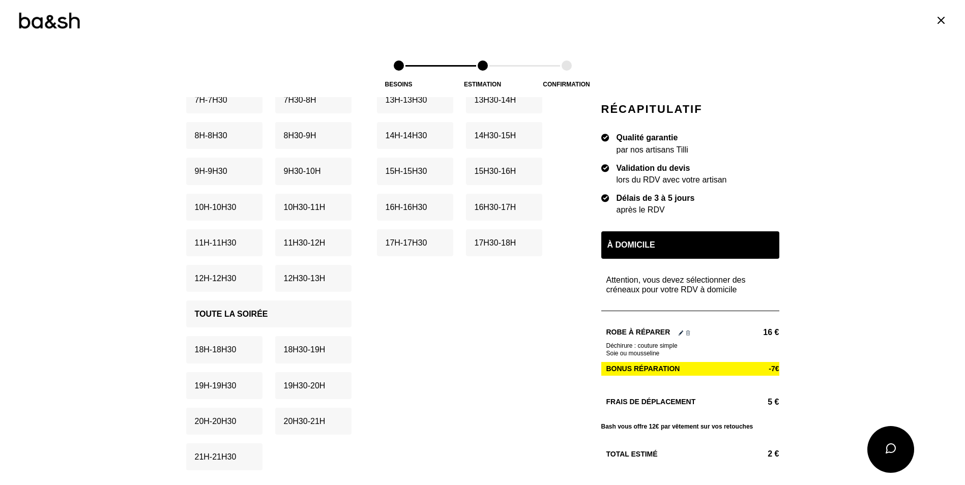
click at [233, 317] on p "Toute la soirée" at bounding box center [231, 314] width 73 height 10
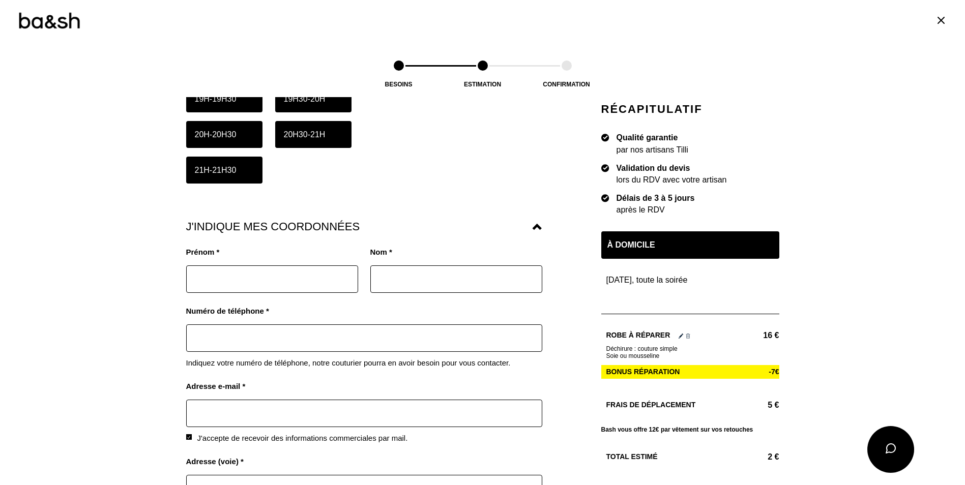
scroll to position [763, 0]
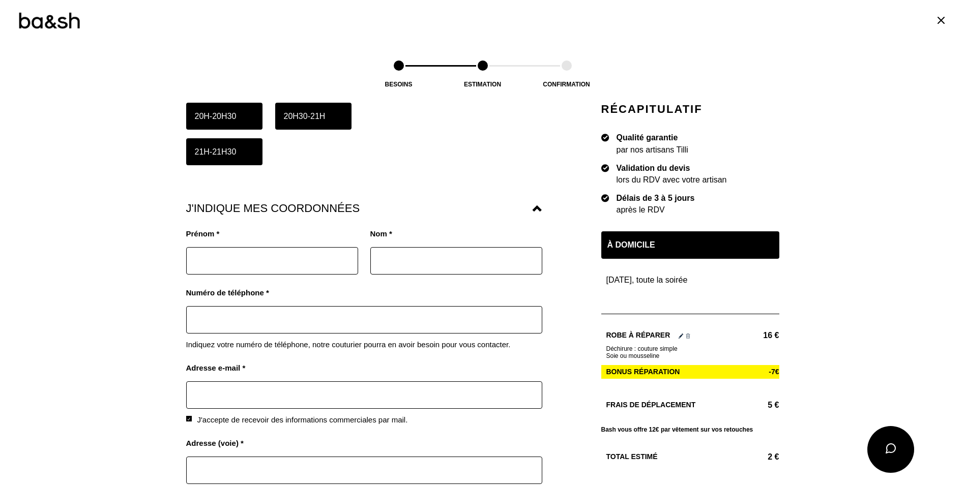
click at [231, 258] on input "text" at bounding box center [272, 260] width 172 height 27
type input "[PERSON_NAME]"
type input "0684569615"
type input "[EMAIL_ADDRESS][DOMAIN_NAME]"
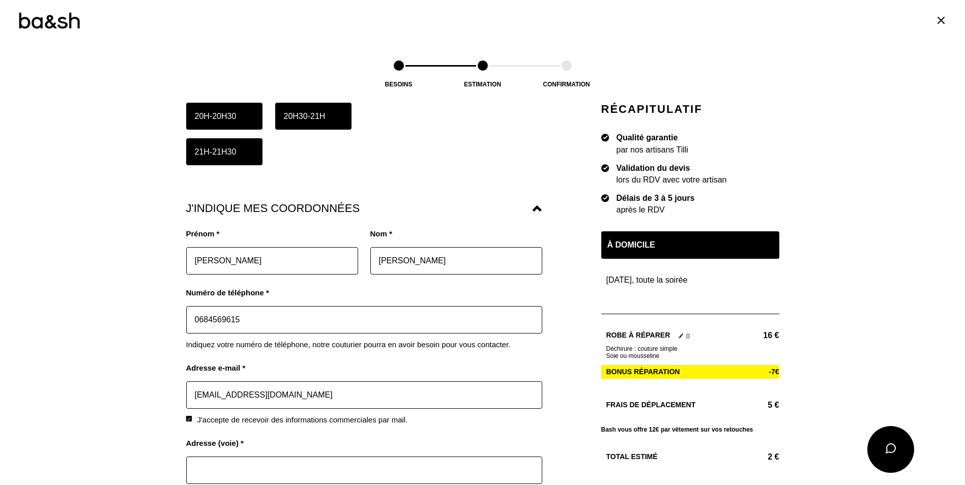
type input "[STREET_ADDRESS]"
type input "34790"
type input "Grabels"
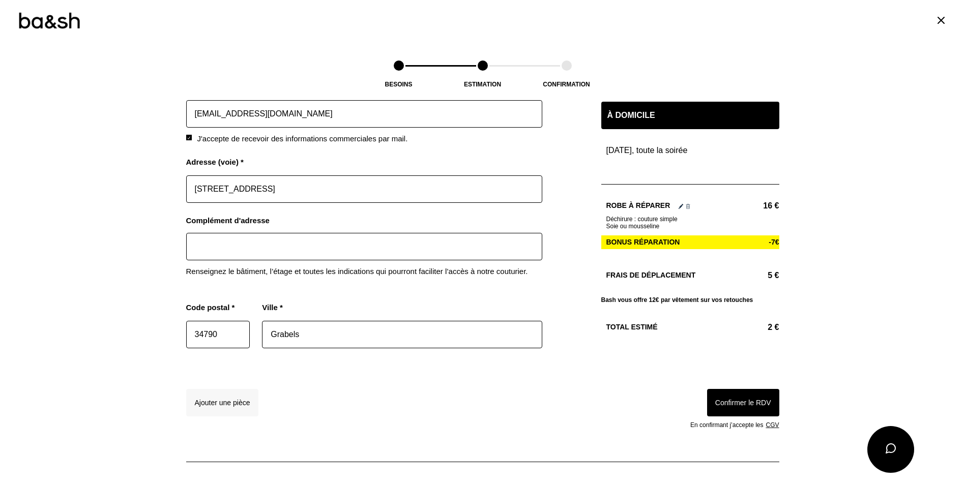
scroll to position [1149, 0]
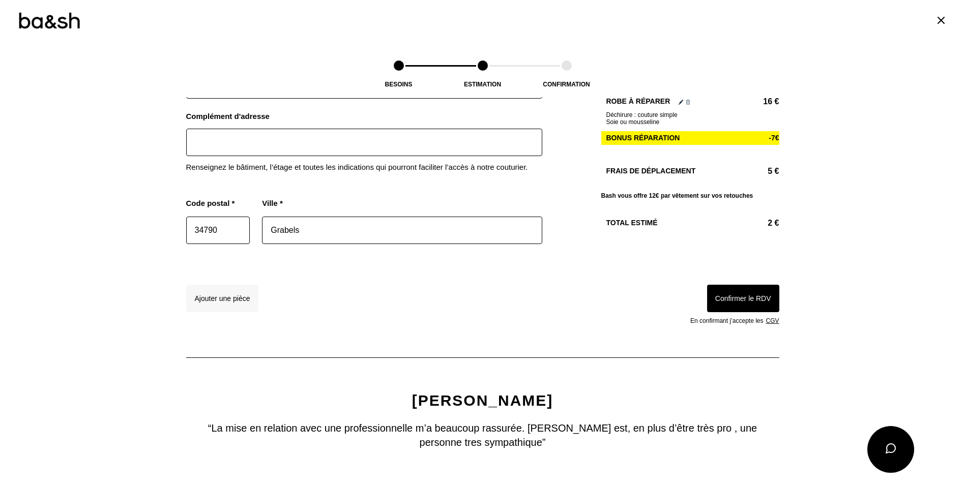
click at [732, 303] on button "Confirmer le RDV" at bounding box center [743, 298] width 72 height 27
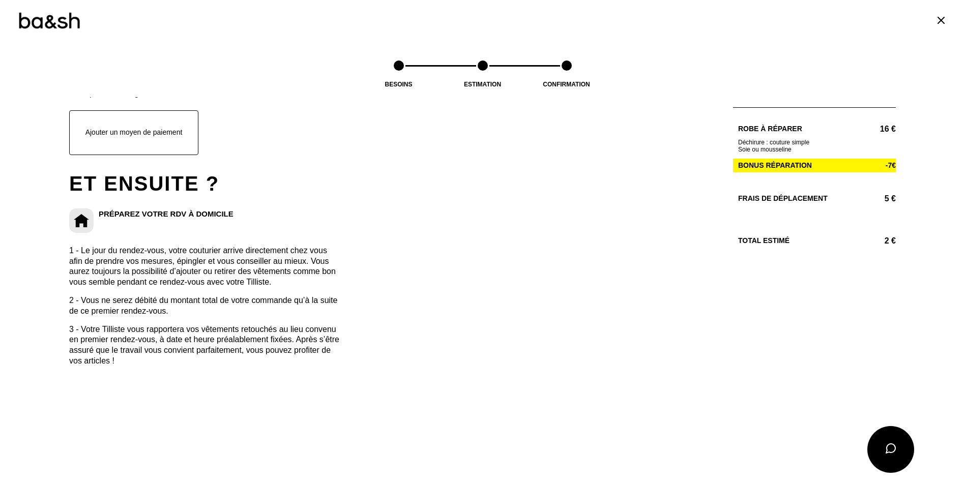
scroll to position [361, 0]
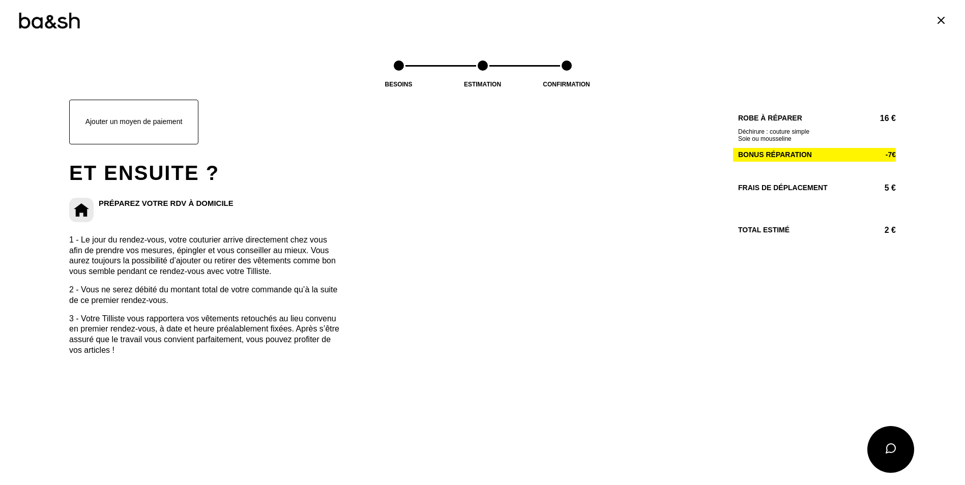
click at [167, 126] on button "Ajouter un moyen de paiement" at bounding box center [133, 122] width 129 height 45
